Goal: Answer question/provide support

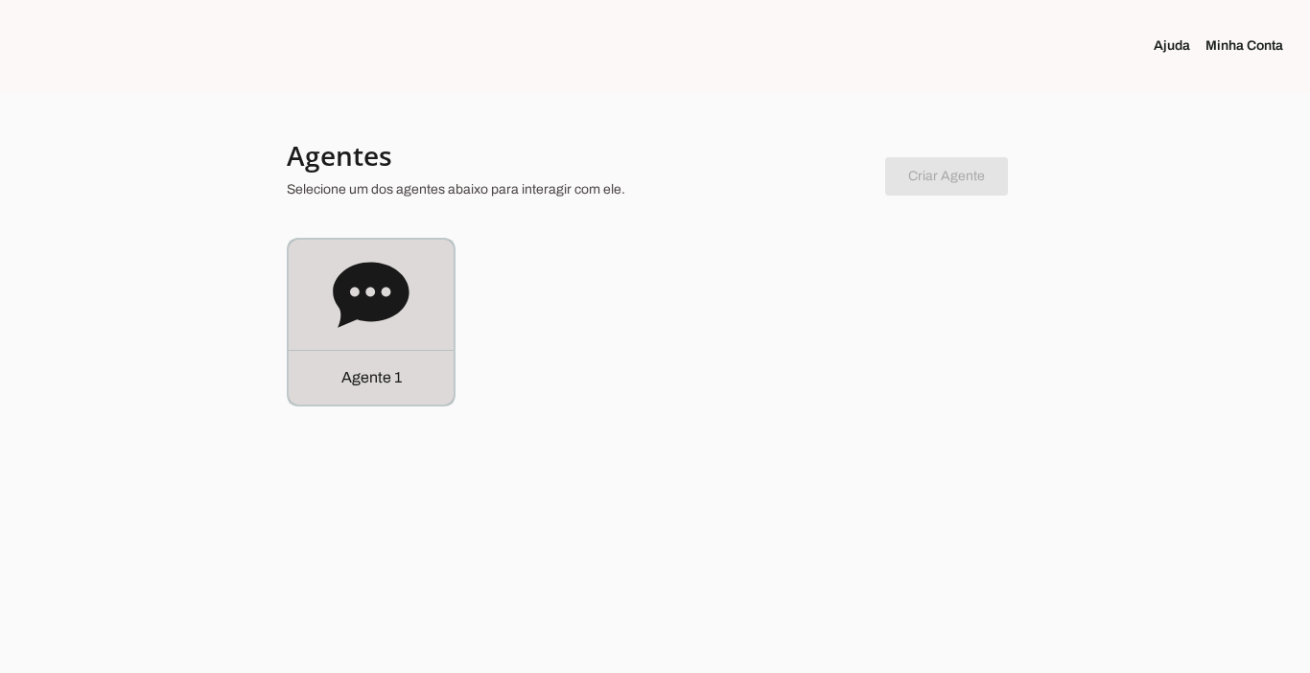
click at [348, 366] on p "Agente 1" at bounding box center [371, 377] width 60 height 23
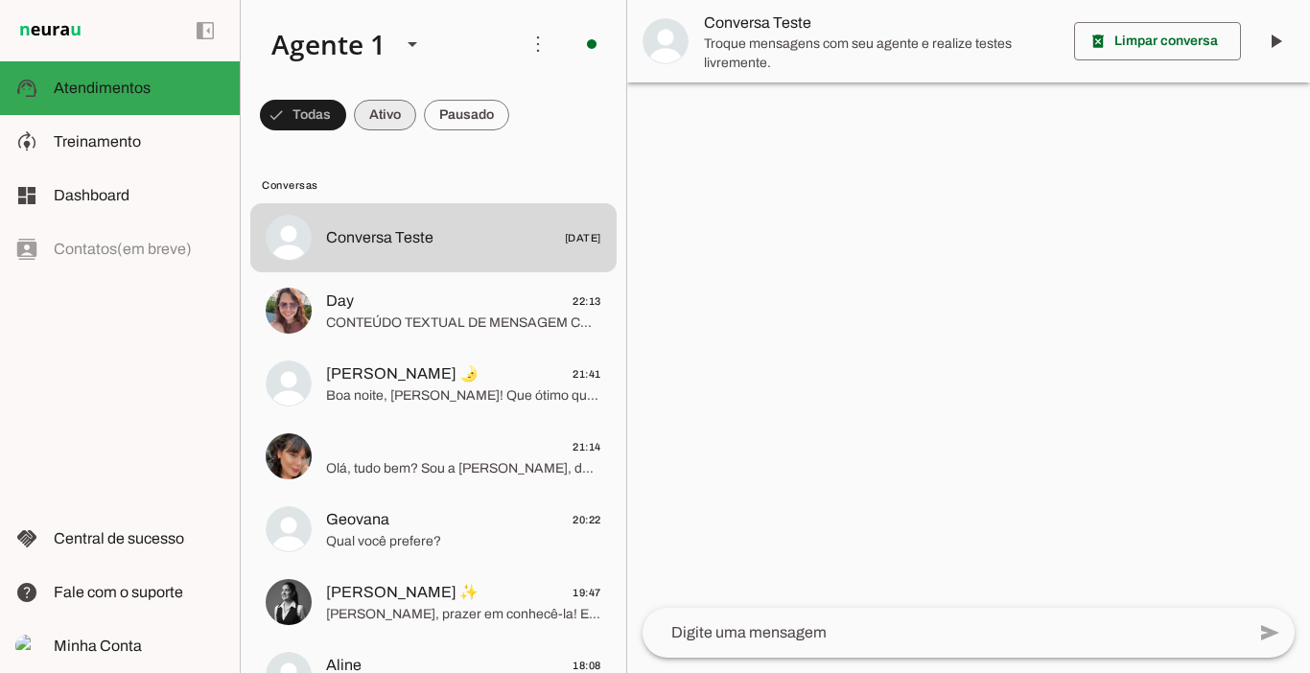
click at [382, 111] on span at bounding box center [385, 115] width 62 height 46
click at [486, 112] on span at bounding box center [466, 115] width 85 height 46
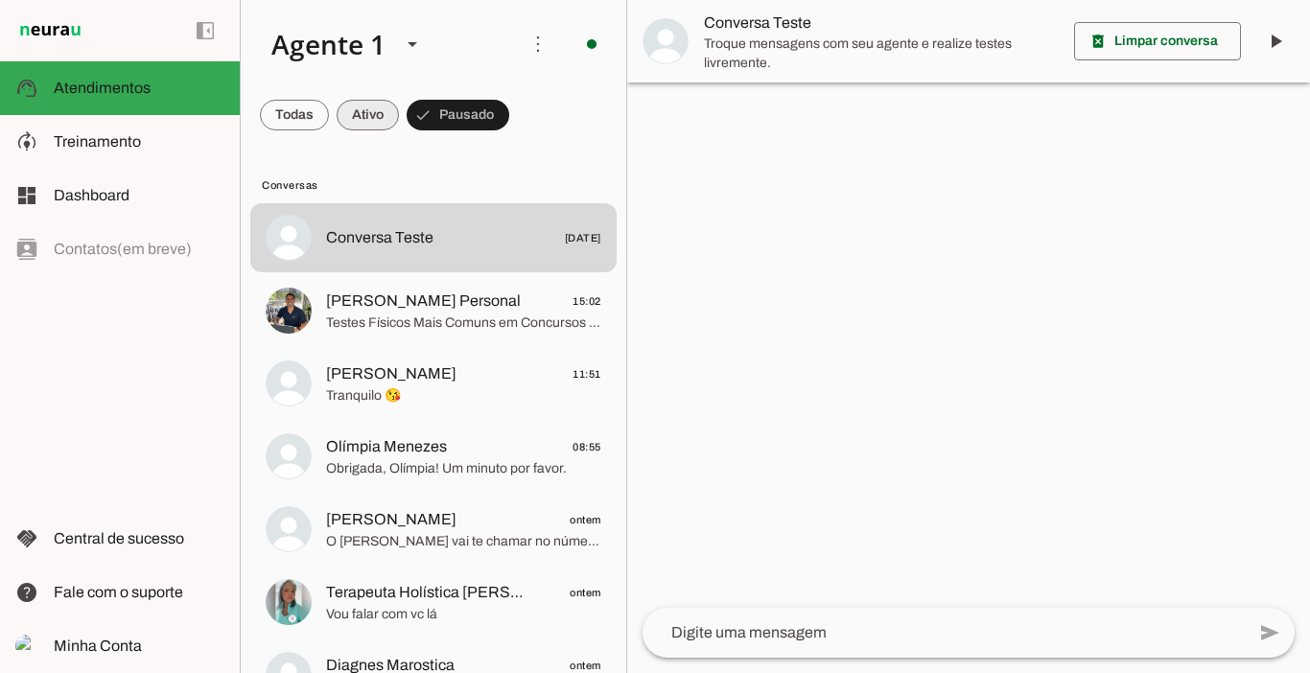
click at [362, 113] on span at bounding box center [368, 115] width 62 height 46
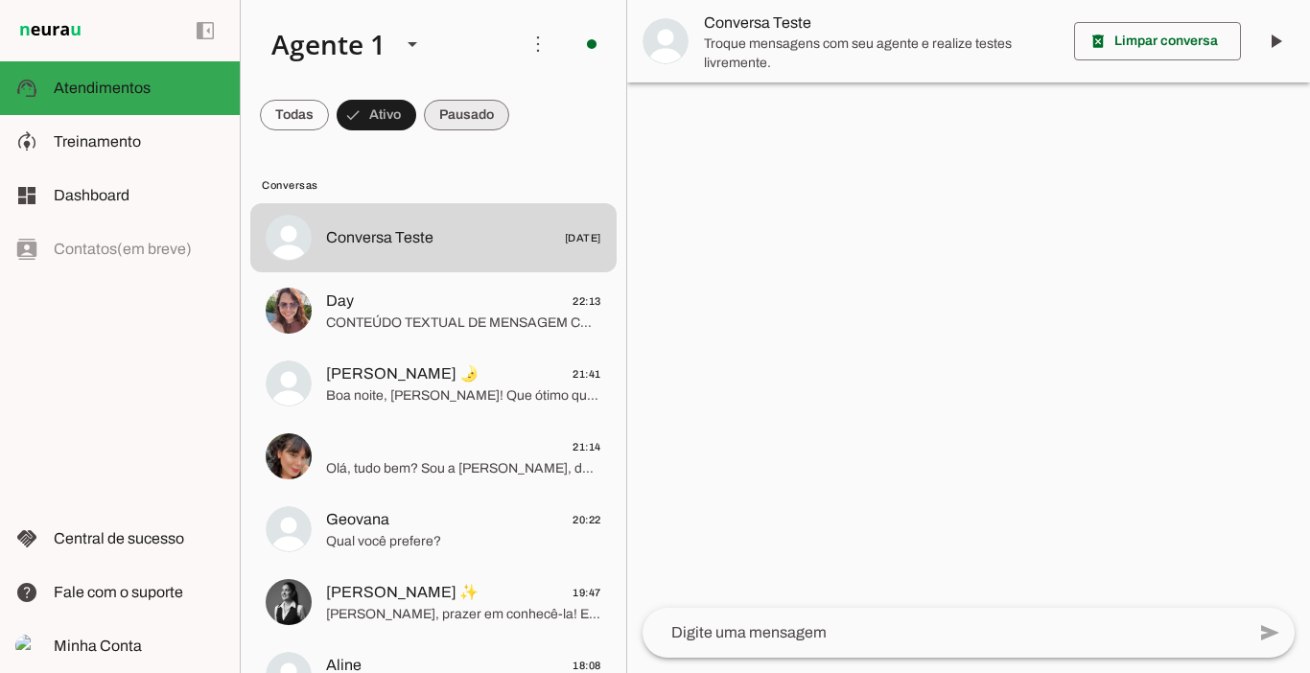
click at [472, 109] on span at bounding box center [466, 115] width 85 height 46
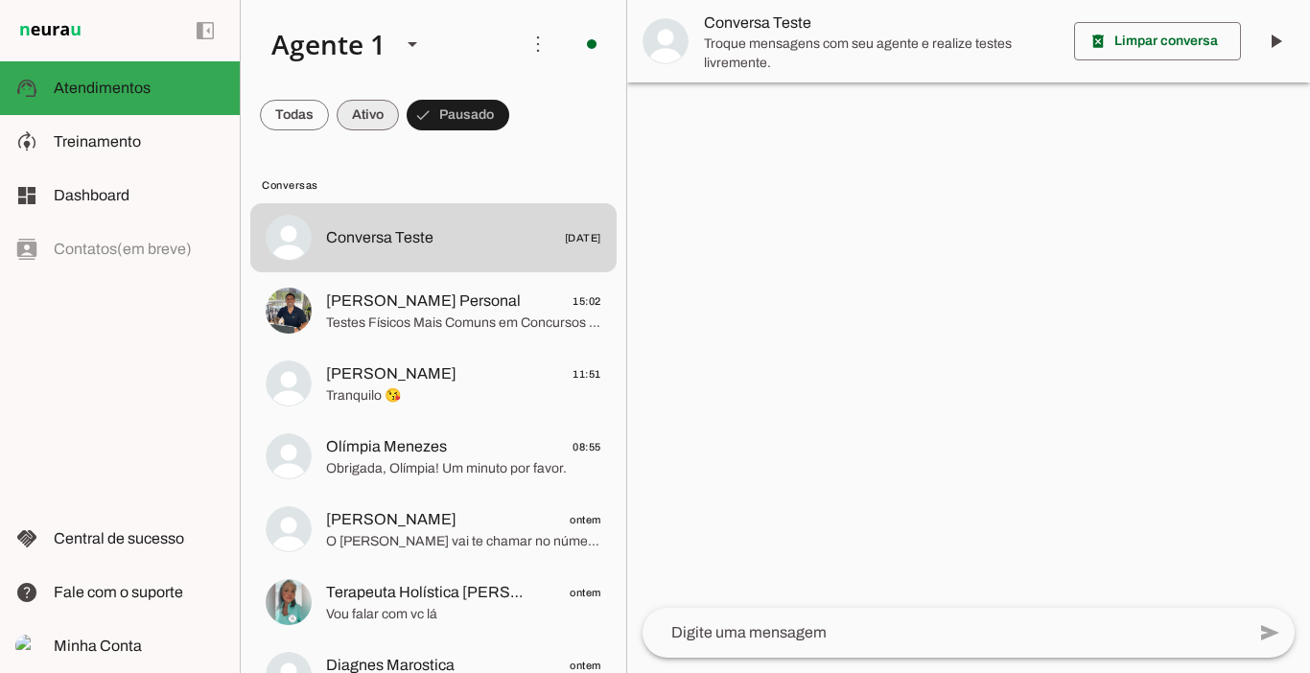
click at [381, 111] on span at bounding box center [368, 115] width 62 height 46
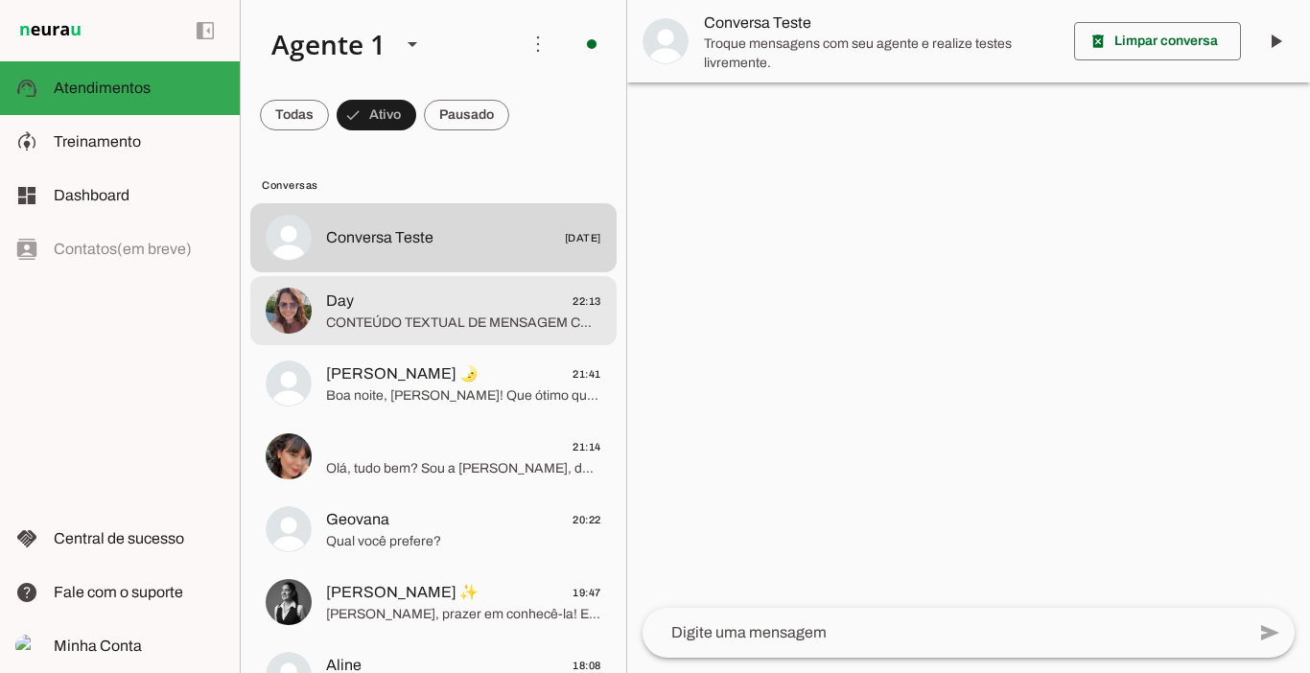
click at [352, 318] on span "CONTEÚDO TEXTUAL DE MENSAGEM COM IMAGEM (URL [URL][DOMAIN_NAME]) :" at bounding box center [463, 323] width 275 height 19
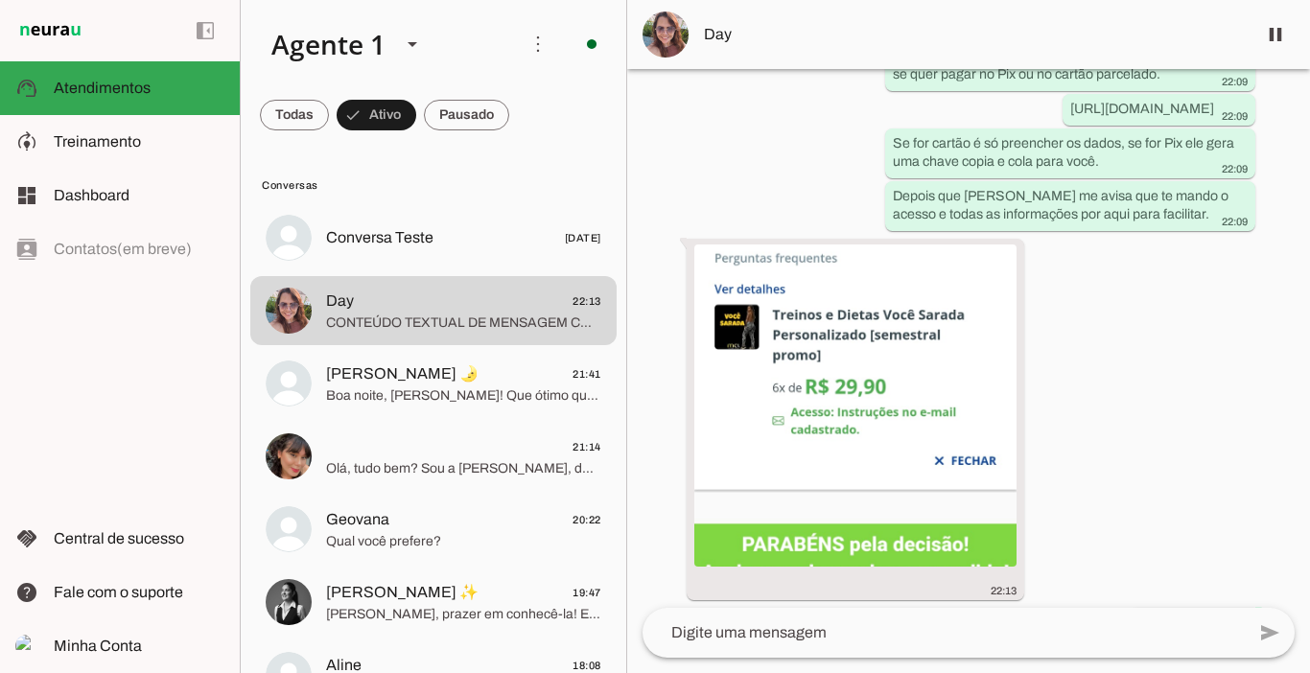
scroll to position [3492, 0]
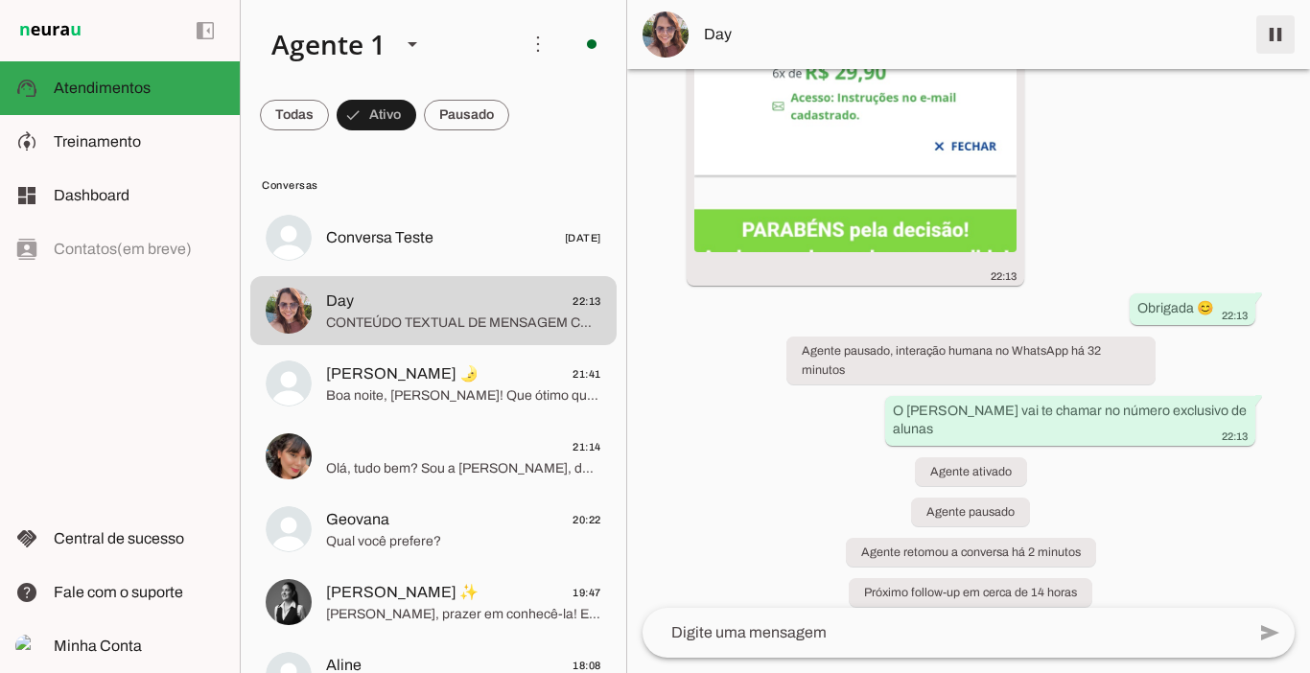
click at [1273, 27] on span at bounding box center [1275, 35] width 46 height 46
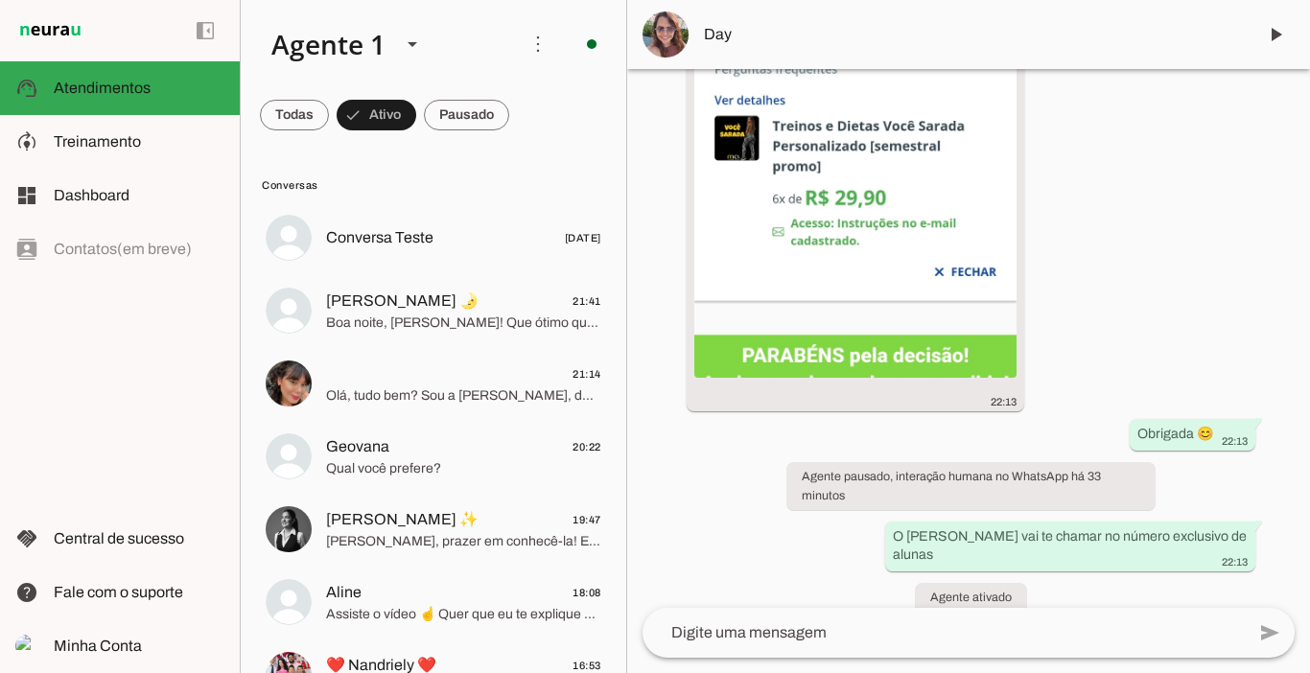
scroll to position [3573, 0]
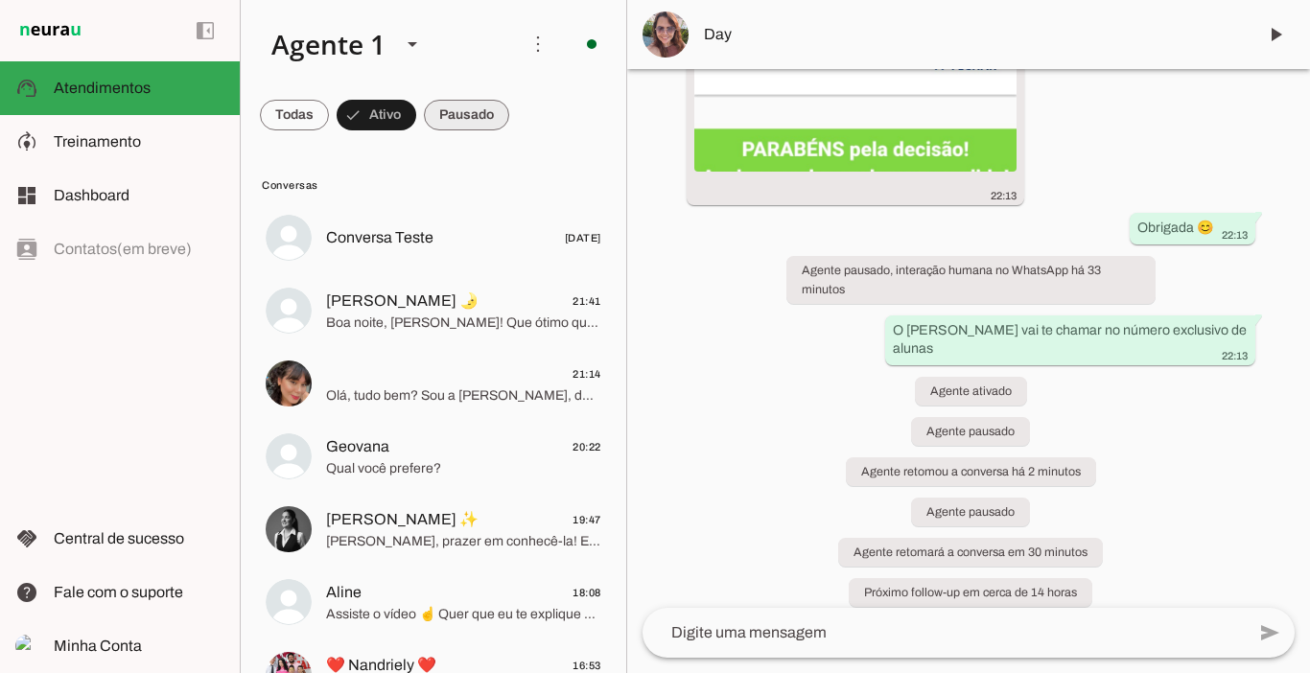
click at [463, 119] on span at bounding box center [466, 115] width 85 height 46
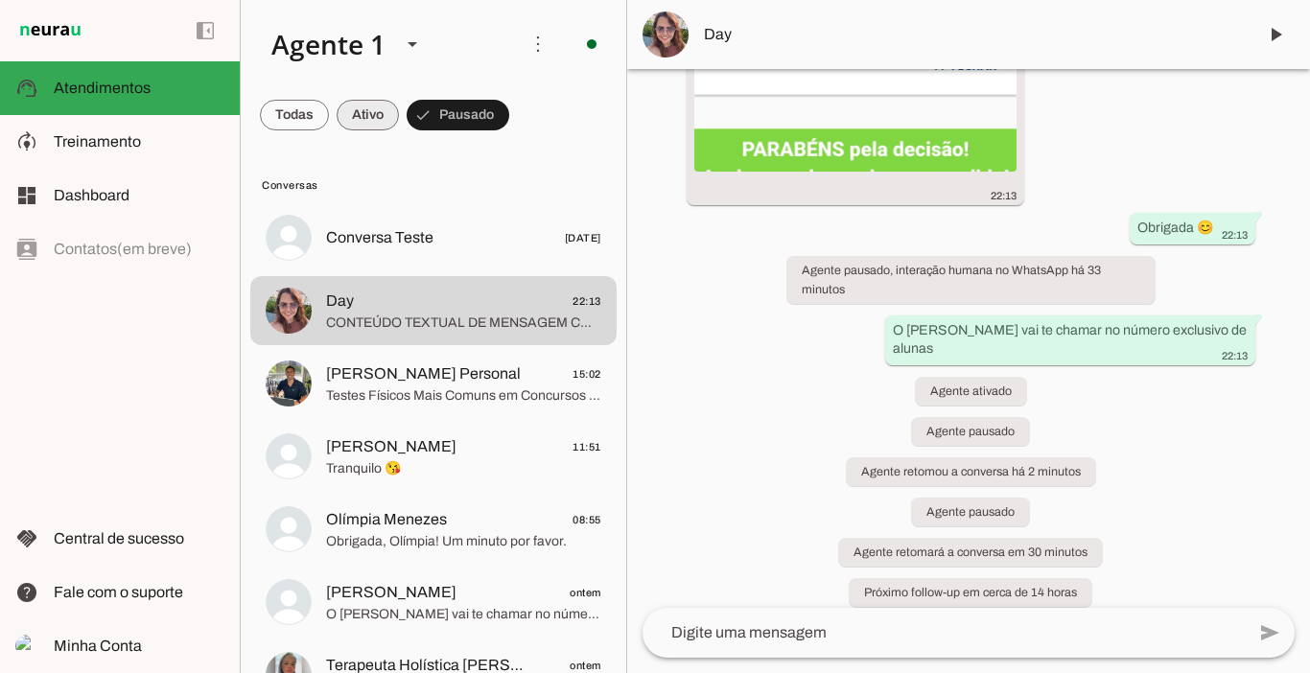
click at [378, 126] on span at bounding box center [368, 115] width 62 height 46
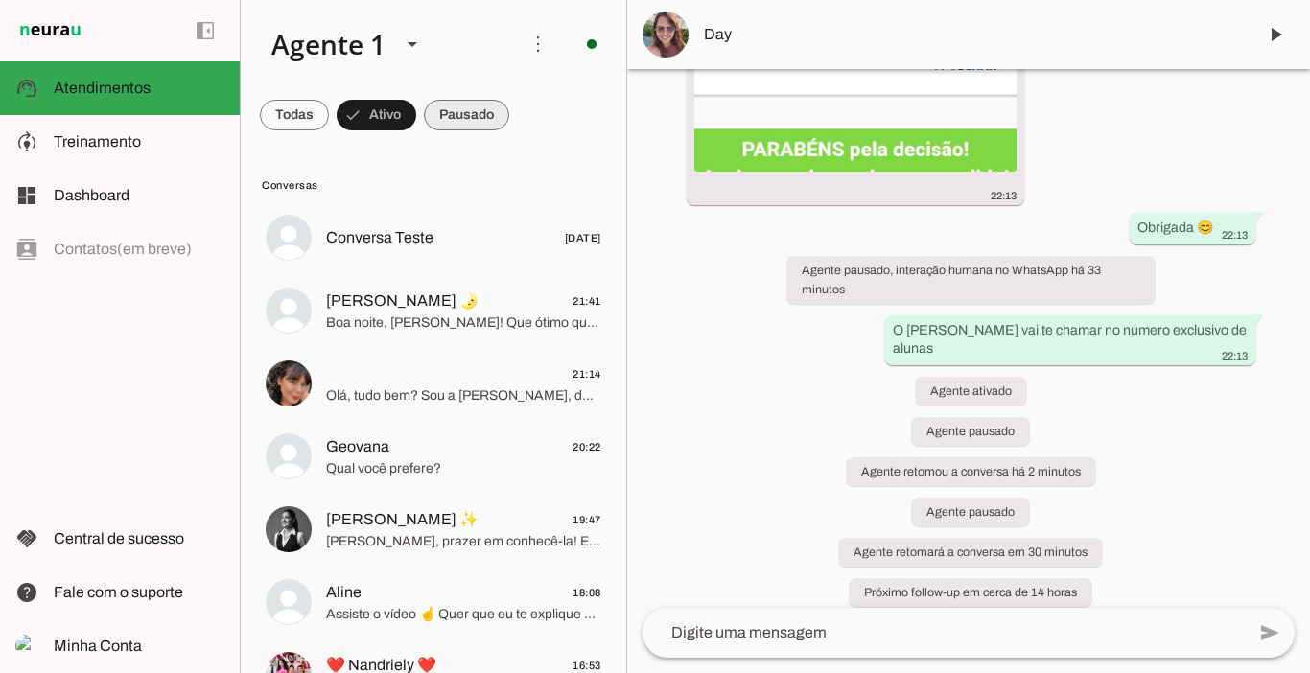
click at [460, 118] on span at bounding box center [466, 115] width 85 height 46
